Goal: Information Seeking & Learning: Learn about a topic

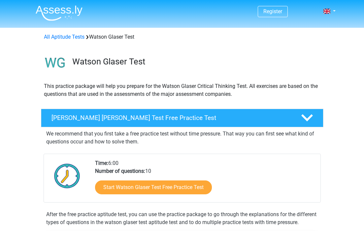
scroll to position [26, 0]
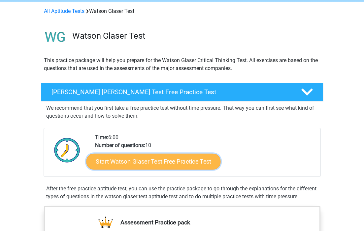
click at [100, 159] on link "Start Watson Glaser Test Free Practice Test" at bounding box center [153, 161] width 134 height 16
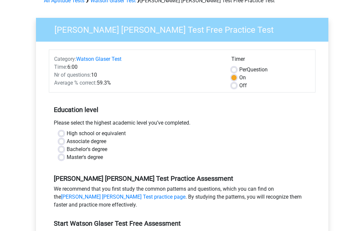
scroll to position [38, 0]
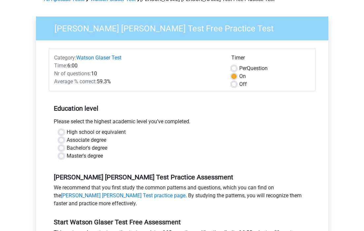
click at [88, 130] on label "High school or equivalent" at bounding box center [96, 132] width 59 height 8
click at [64, 130] on input "High school or equivalent" at bounding box center [61, 131] width 5 height 7
radio input "true"
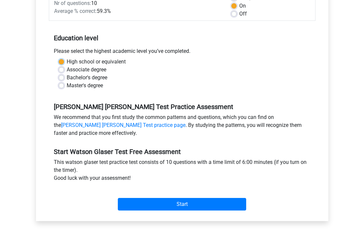
scroll to position [109, 0]
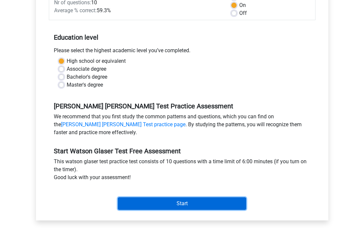
click at [138, 197] on input "Start" at bounding box center [182, 203] width 128 height 13
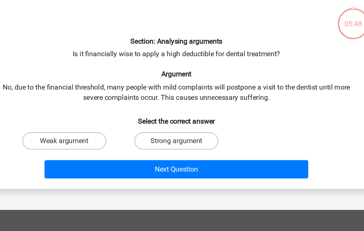
click at [95, 149] on div "Next Question" at bounding box center [182, 159] width 276 height 22
click at [98, 143] on input "Weak argument" at bounding box center [99, 141] width 4 height 4
radio input "true"
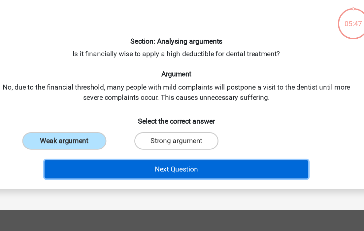
click at [103, 166] on button "Next Question" at bounding box center [182, 161] width 200 height 14
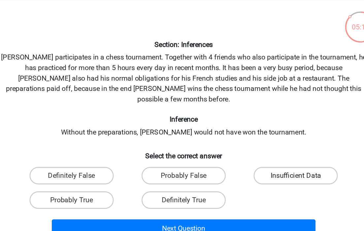
click at [270, 156] on label "Insufficient Data" at bounding box center [267, 162] width 64 height 13
click at [270, 163] on input "Insufficient Data" at bounding box center [269, 165] width 4 height 4
radio input "true"
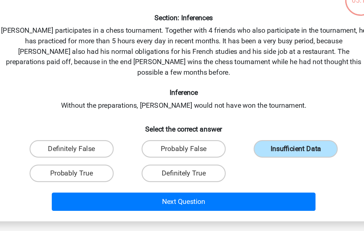
scroll to position [5, 0]
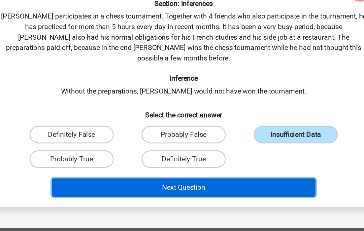
click at [257, 193] on button "Next Question" at bounding box center [182, 198] width 200 height 14
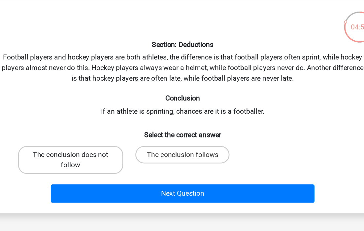
click at [109, 151] on label "The conclusion does not follow" at bounding box center [96, 145] width 79 height 21
click at [101, 146] on input "The conclusion does not follow" at bounding box center [99, 144] width 4 height 4
radio input "true"
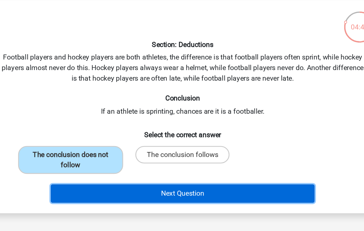
click at [128, 170] on button "Next Question" at bounding box center [182, 171] width 200 height 14
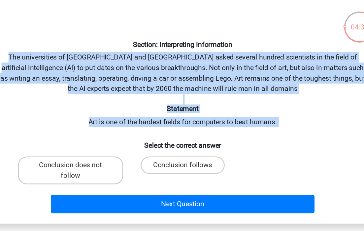
drag, startPoint x: 150, startPoint y: 129, endPoint x: 178, endPoint y: 63, distance: 72.0
click at [178, 63] on div "Section: Interpreting Information The universities of Oxford and Yale asked sev…" at bounding box center [182, 109] width 292 height 158
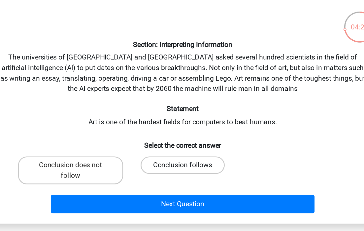
click at [168, 154] on label "Conclusion follows" at bounding box center [182, 149] width 64 height 13
click at [182, 154] on input "Conclusion follows" at bounding box center [184, 152] width 4 height 4
radio input "true"
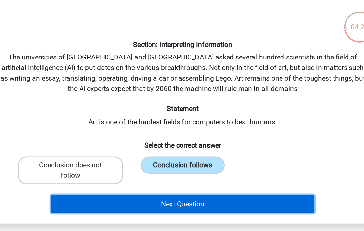
click at [167, 177] on button "Next Question" at bounding box center [182, 179] width 200 height 14
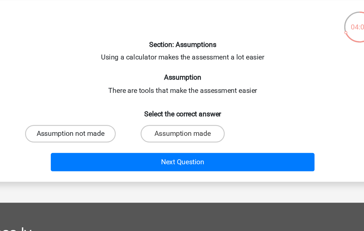
click at [124, 125] on label "Assumption not made" at bounding box center [97, 125] width 69 height 13
click at [101, 126] on input "Assumption not made" at bounding box center [99, 128] width 4 height 4
radio input "true"
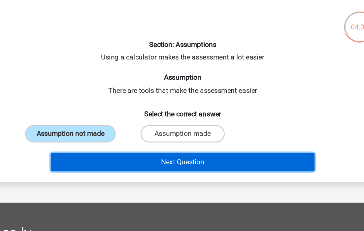
click at [134, 144] on button "Next Question" at bounding box center [182, 148] width 200 height 14
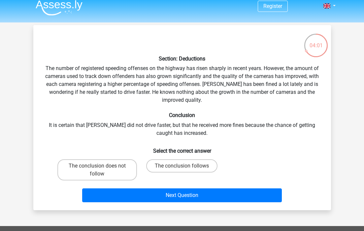
scroll to position [0, 0]
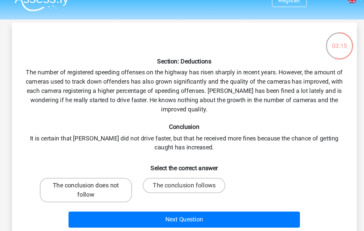
click at [121, 169] on label "The conclusion does not follow" at bounding box center [96, 174] width 79 height 21
click at [101, 171] on input "The conclusion does not follow" at bounding box center [99, 173] width 4 height 4
radio input "true"
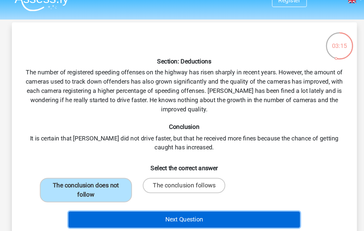
click at [119, 206] on button "Next Question" at bounding box center [182, 200] width 200 height 14
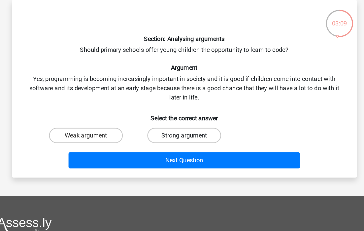
click at [165, 149] on label "Strong argument" at bounding box center [182, 147] width 64 height 13
click at [182, 149] on input "Strong argument" at bounding box center [184, 149] width 4 height 4
radio input "true"
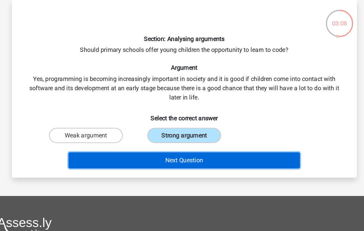
click at [165, 168] on button "Next Question" at bounding box center [182, 169] width 200 height 14
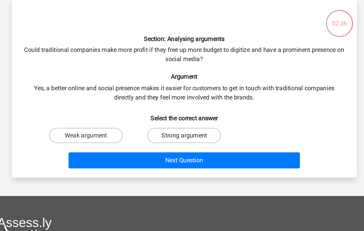
click at [161, 148] on label "Strong argument" at bounding box center [182, 147] width 64 height 13
click at [182, 148] on input "Strong argument" at bounding box center [184, 149] width 4 height 4
radio input "true"
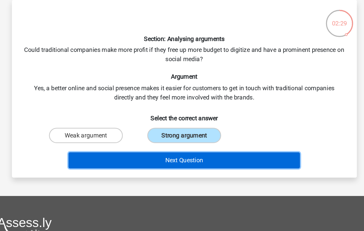
click at [156, 164] on button "Next Question" at bounding box center [182, 169] width 200 height 14
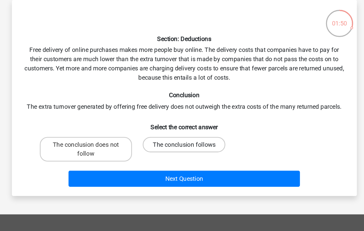
click at [159, 159] on label "The conclusion follows" at bounding box center [181, 154] width 71 height 13
click at [182, 159] on input "The conclusion follows" at bounding box center [184, 157] width 4 height 4
radio input "true"
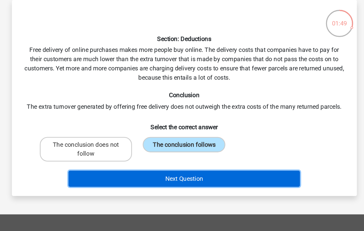
click at [157, 183] on button "Next Question" at bounding box center [182, 184] width 200 height 14
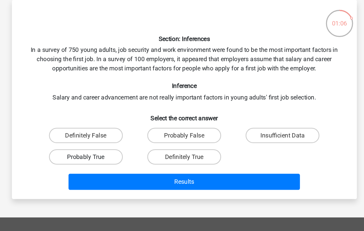
click at [108, 171] on label "Probably True" at bounding box center [97, 165] width 64 height 13
click at [101, 170] on input "Probably True" at bounding box center [99, 168] width 4 height 4
radio input "true"
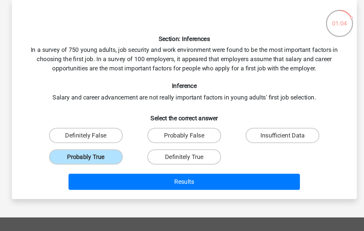
click at [127, 179] on div "Results" at bounding box center [182, 186] width 276 height 22
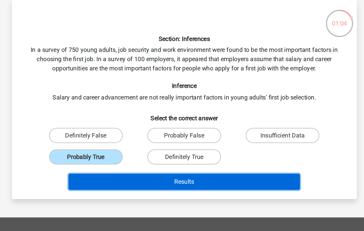
click at [132, 183] on button "Results" at bounding box center [182, 187] width 200 height 14
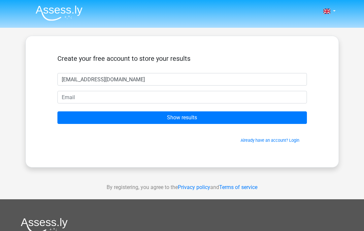
type input "1002hilarytam@gmail.com"
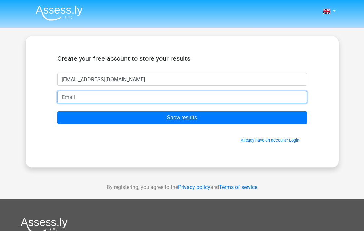
click at [144, 96] on input "email" at bounding box center [181, 97] width 249 height 13
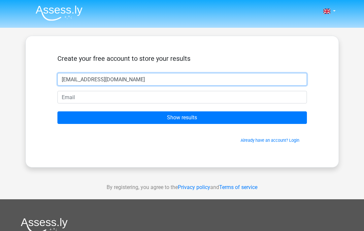
click at [142, 75] on input "1002hilarytam@gmail.com" at bounding box center [181, 79] width 249 height 13
type input "Hilary"
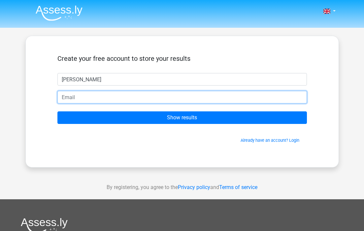
click at [135, 98] on input "email" at bounding box center [181, 97] width 249 height 13
type input "1002hilarytam@gmail.com"
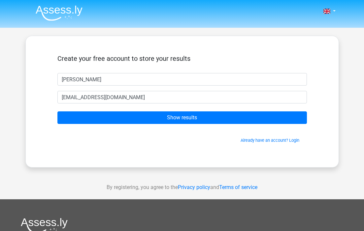
click at [128, 126] on form "Create your free account to store your results Hilary 1002hilarytam@gmail.com S…" at bounding box center [181, 98] width 249 height 89
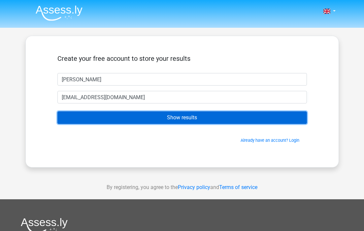
click at [133, 118] on input "Show results" at bounding box center [181, 117] width 249 height 13
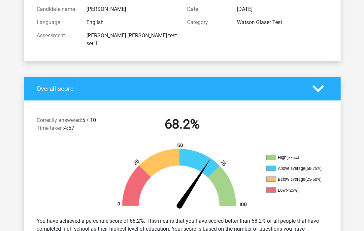
scroll to position [77, 0]
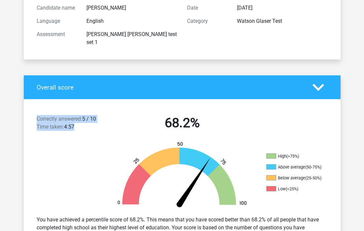
drag, startPoint x: 90, startPoint y: 91, endPoint x: 88, endPoint y: 122, distance: 30.4
click at [88, 122] on div "Correctly answered: 5 / 10 Time taken: 4:57 68.2% High (>75%) Above average (50…" at bounding box center [182, 179] width 307 height 161
click at [88, 122] on div "Correctly answered: 5 / 10 Time taken: 4:57" at bounding box center [69, 124] width 75 height 18
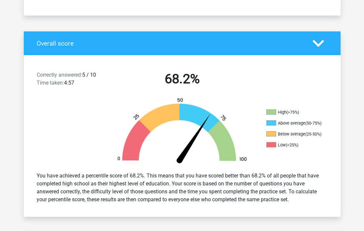
scroll to position [124, 0]
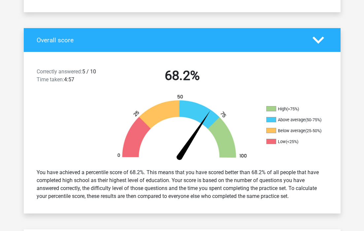
drag, startPoint x: 88, startPoint y: 157, endPoint x: 88, endPoint y: 197, distance: 40.6
click at [89, 197] on div "Correctly answered: 5 / 10 Time taken: 4:57 68.2% High (>75%) Above average (50…" at bounding box center [182, 132] width 307 height 161
click at [88, 197] on div "Correctly answered: 5 / 10 Time taken: 4:57 68.2% High (>75%) Above average (50…" at bounding box center [182, 132] width 307 height 161
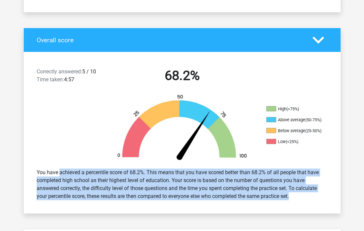
drag, startPoint x: 88, startPoint y: 197, endPoint x: 79, endPoint y: 158, distance: 40.5
click at [79, 158] on div "Correctly answered: 5 / 10 Time taken: 4:57 68.2% High (>75%) Above average (50…" at bounding box center [182, 132] width 307 height 161
click at [79, 166] on div "You have achieved a percentile score of 68.2%. This means that you have scored …" at bounding box center [182, 184] width 301 height 37
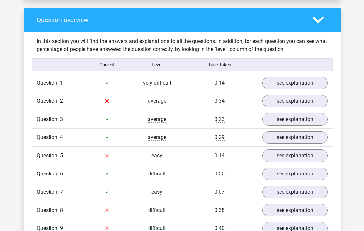
scroll to position [490, 0]
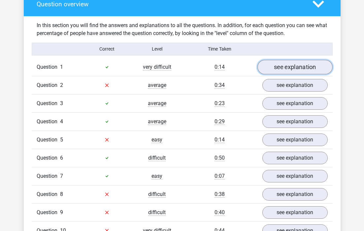
click at [297, 60] on link "see explanation" at bounding box center [294, 67] width 75 height 15
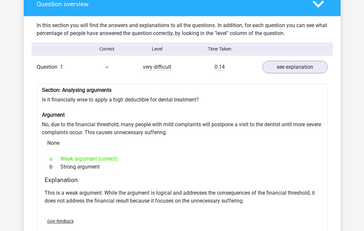
click at [294, 65] on div "Question 1 very difficult 0:14 see explanation" at bounding box center [182, 67] width 301 height 18
click at [294, 64] on link "see explanation" at bounding box center [294, 67] width 75 height 15
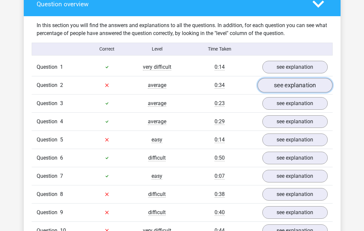
click at [295, 78] on link "see explanation" at bounding box center [294, 85] width 75 height 15
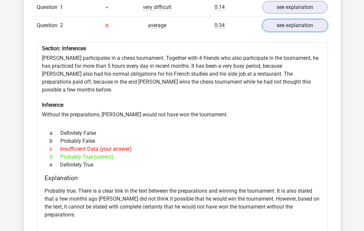
scroll to position [604, 0]
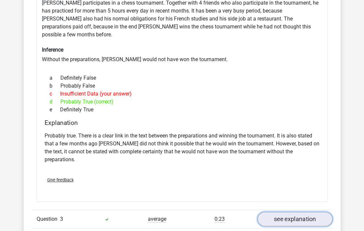
click at [288, 211] on link "see explanation" at bounding box center [294, 218] width 75 height 15
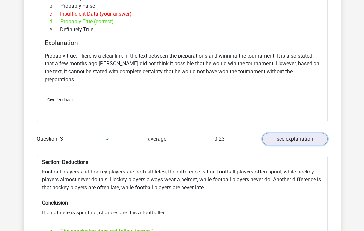
scroll to position [685, 0]
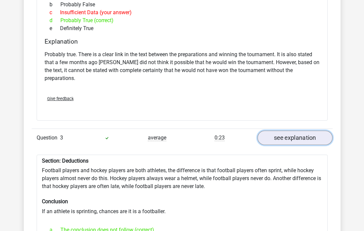
click at [279, 130] on link "see explanation" at bounding box center [294, 137] width 75 height 15
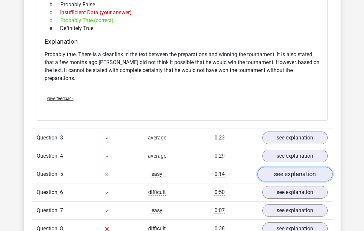
click at [272, 167] on link "see explanation" at bounding box center [294, 174] width 75 height 15
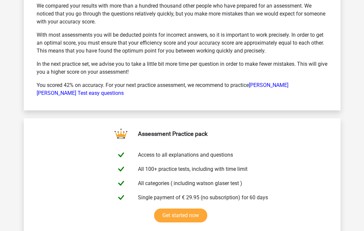
scroll to position [1691, 0]
